Goal: Task Accomplishment & Management: Use online tool/utility

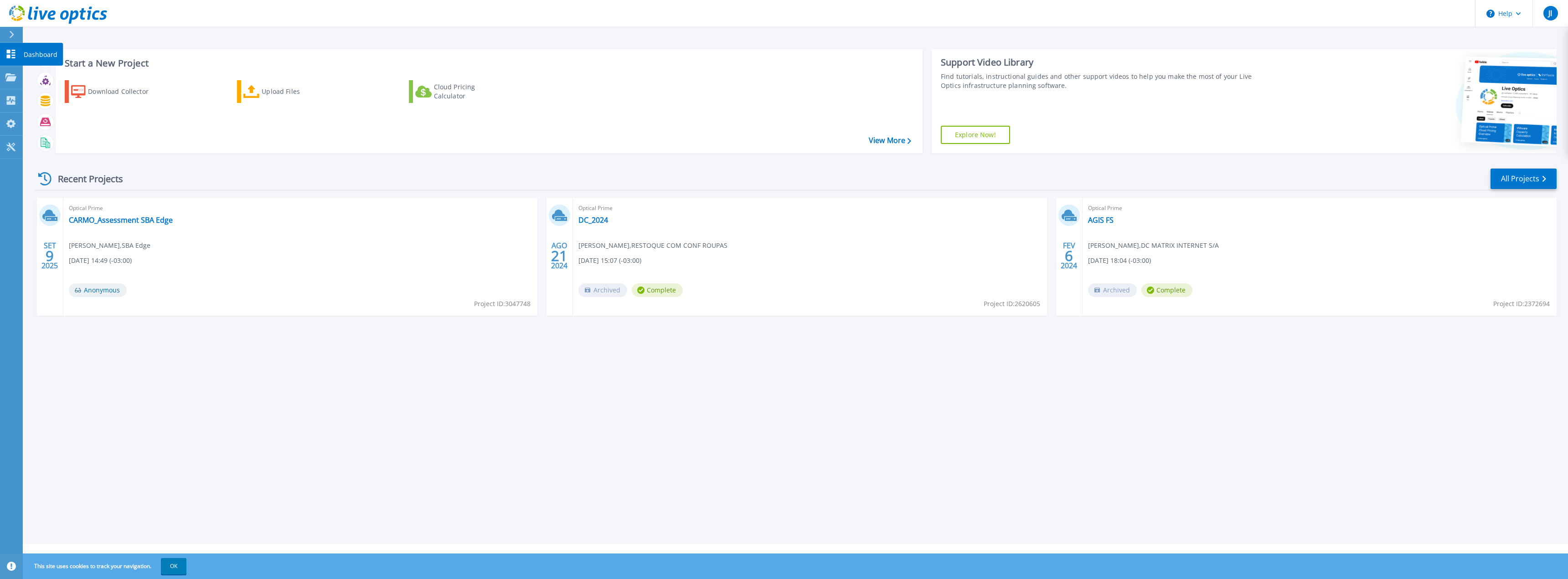
click at [9, 44] on link "Dashboard Dashboard" at bounding box center [11, 54] width 23 height 23
click at [41, 75] on p "Projects" at bounding box center [36, 78] width 24 height 24
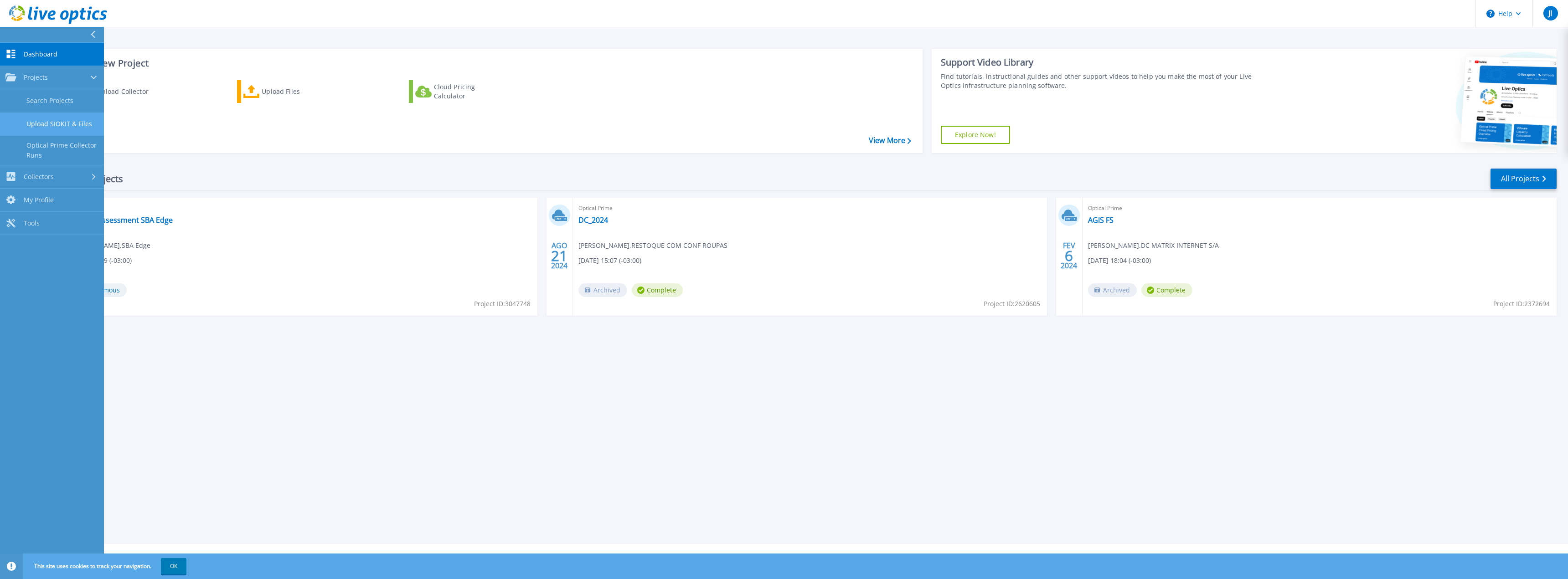
click at [65, 119] on link "Upload SIOKIT & Files" at bounding box center [52, 124] width 104 height 23
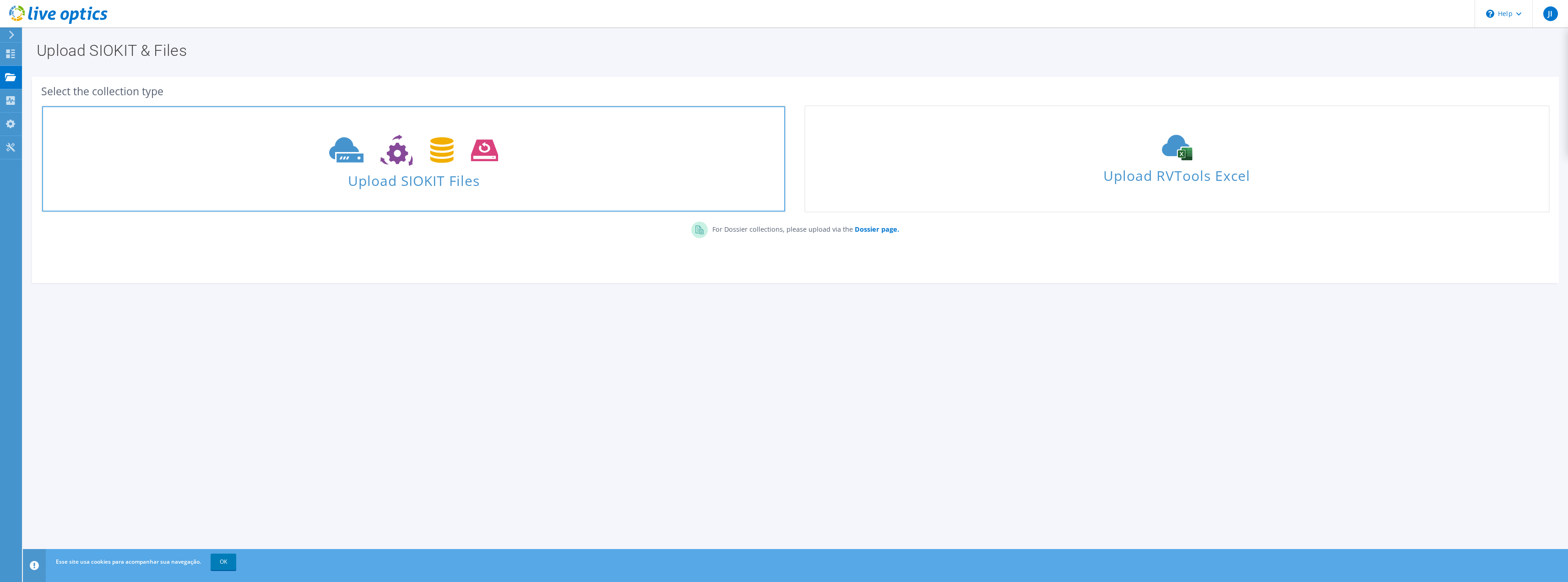
click at [440, 145] on icon at bounding box center [413, 150] width 169 height 32
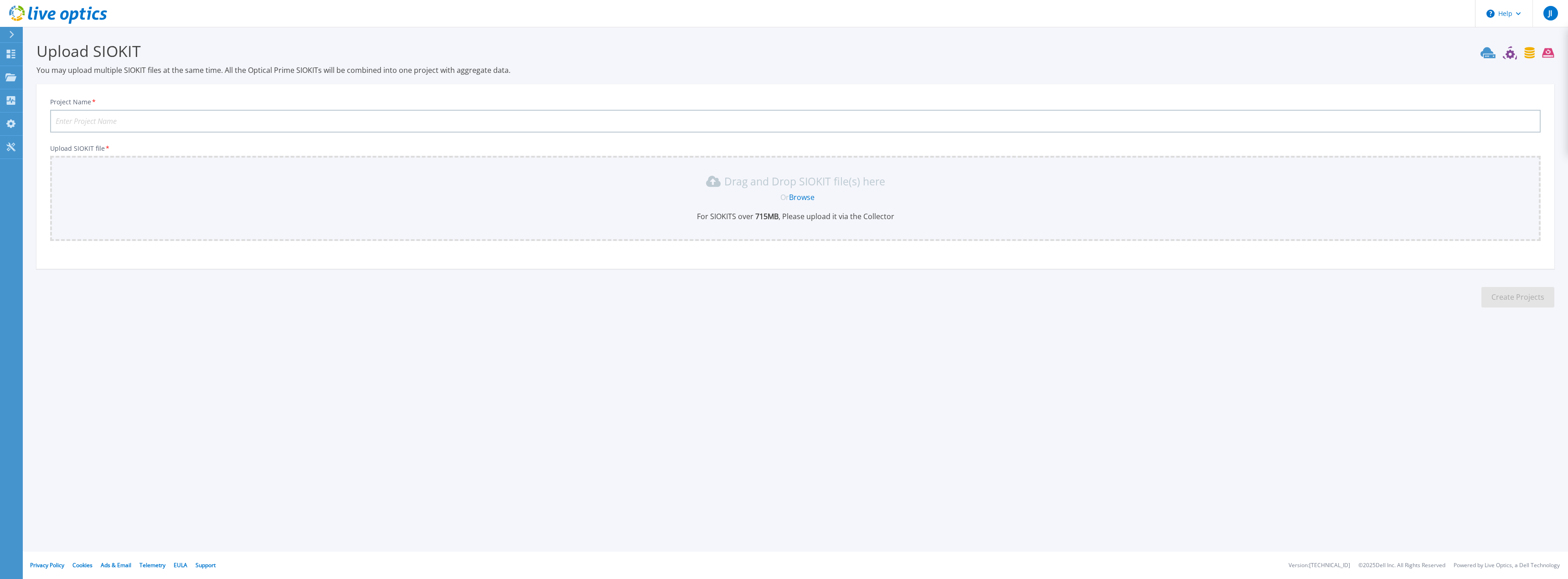
click at [796, 197] on link "Browse" at bounding box center [802, 197] width 26 height 10
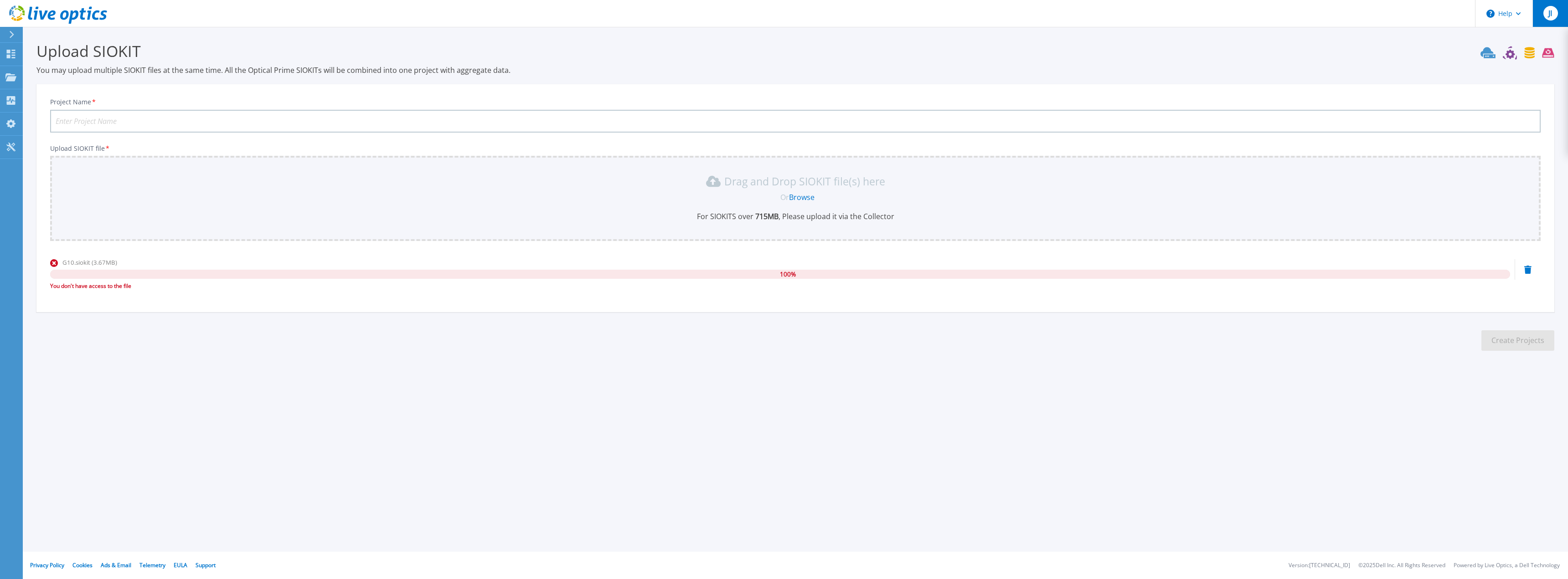
click at [1547, 17] on div "JI" at bounding box center [1551, 13] width 15 height 15
